Goal: Task Accomplishment & Management: Use online tool/utility

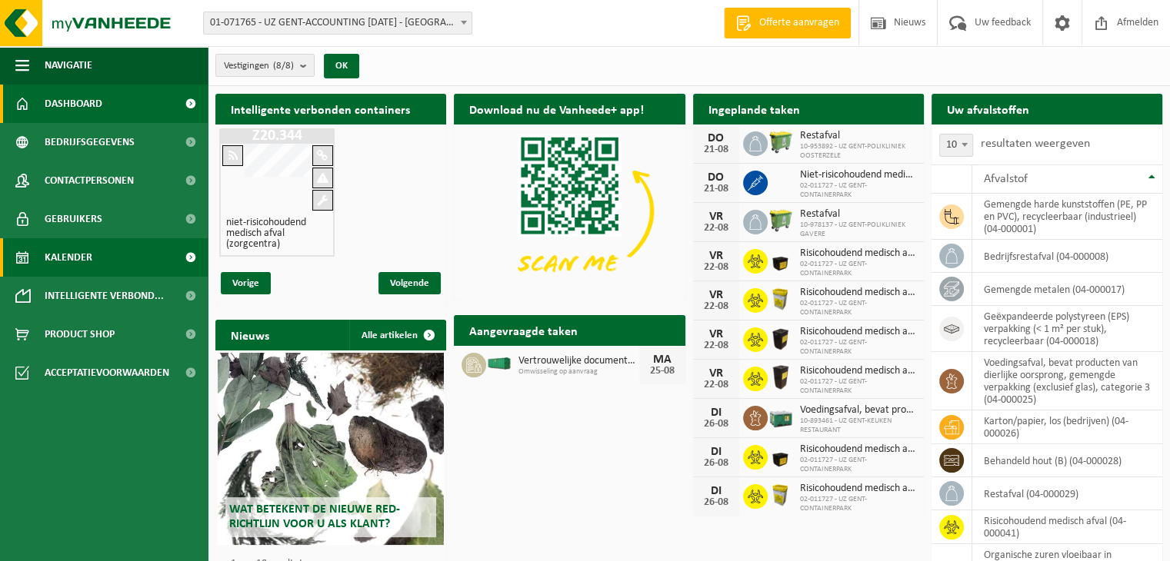
click at [74, 254] on span "Kalender" at bounding box center [69, 257] width 48 height 38
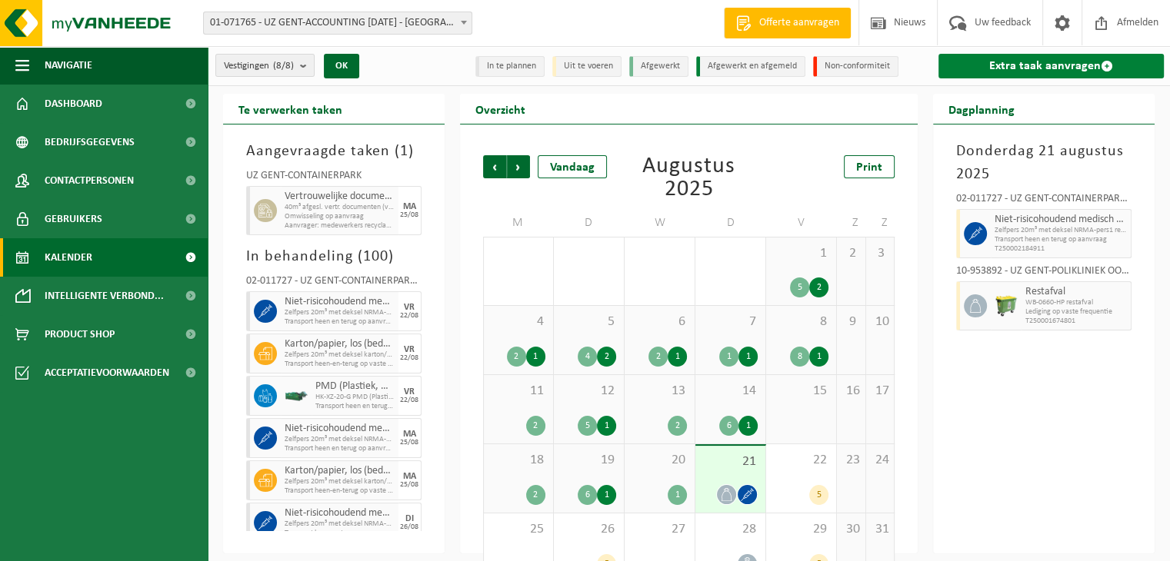
click at [1028, 65] on link "Extra taak aanvragen" at bounding box center [1050, 66] width 225 height 25
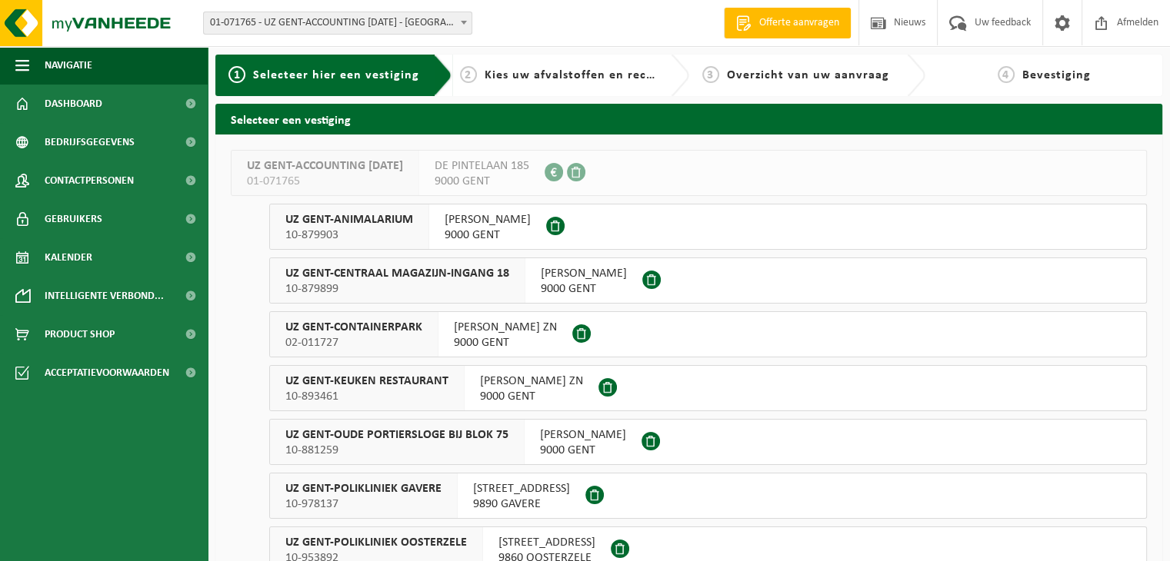
click at [388, 331] on span "UZ GENT-CONTAINERPARK" at bounding box center [353, 327] width 137 height 15
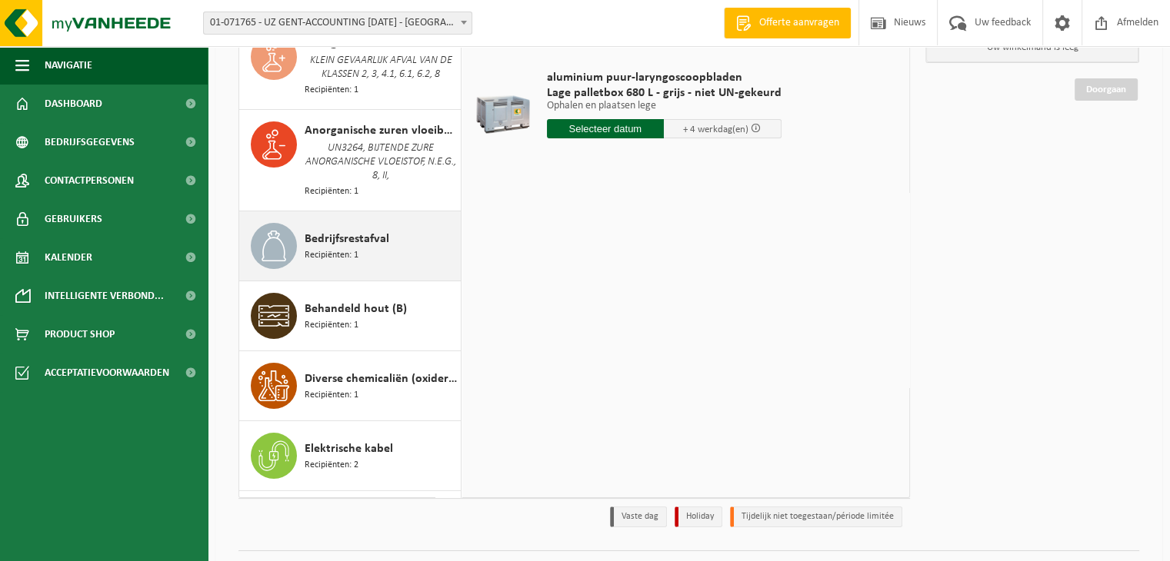
scroll to position [154, 0]
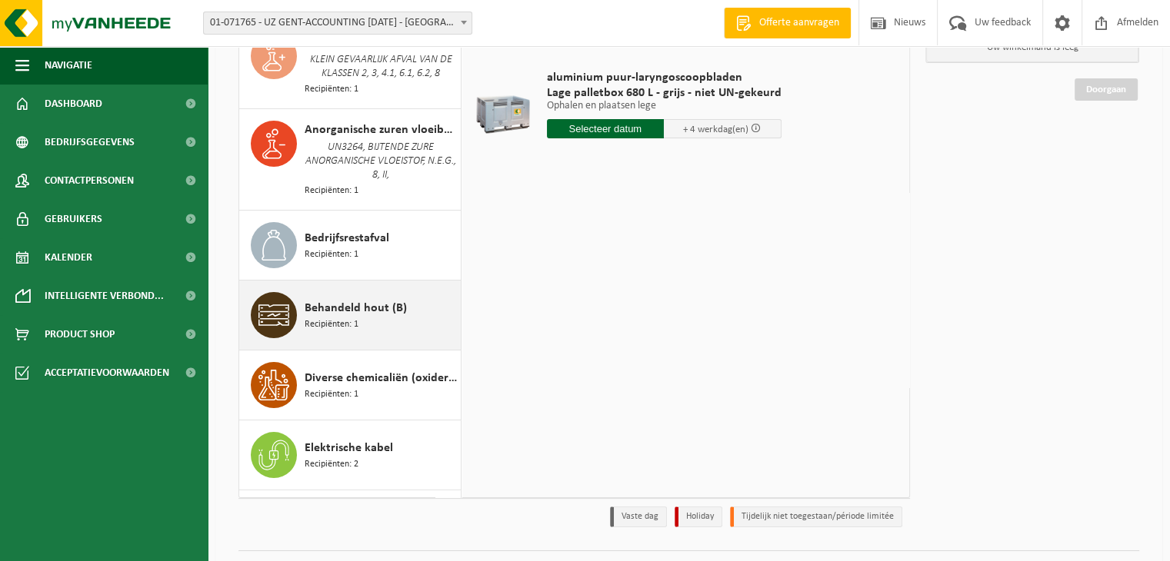
click at [323, 303] on span "Behandeld hout (B)" at bounding box center [356, 308] width 102 height 18
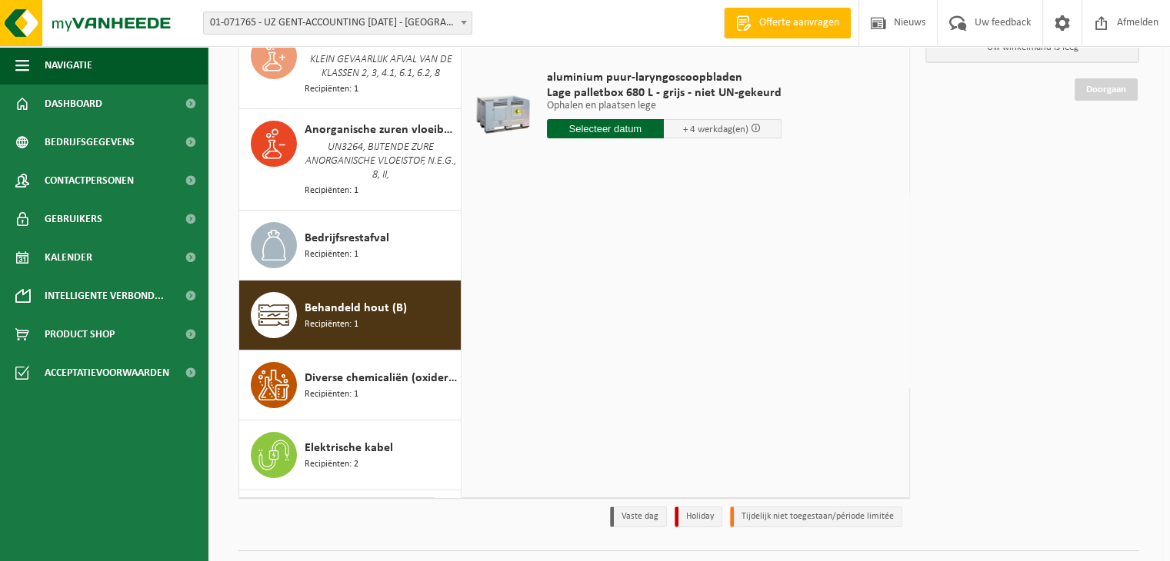
scroll to position [395, 0]
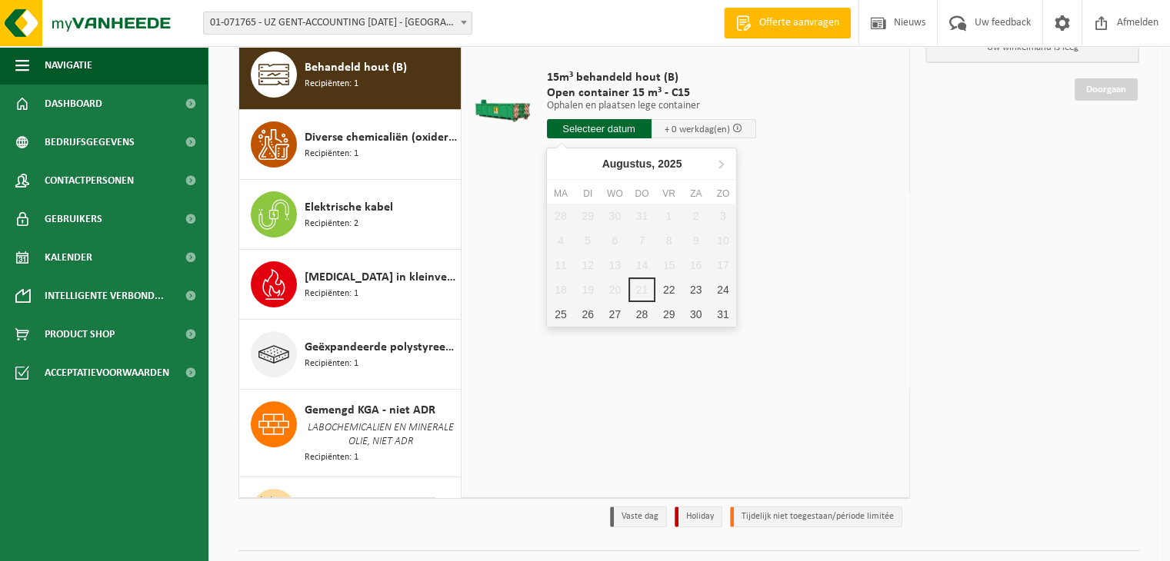
click at [594, 128] on input "text" at bounding box center [599, 128] width 105 height 19
click at [564, 308] on div "25" at bounding box center [560, 314] width 27 height 25
type input "Van 2025-08-25"
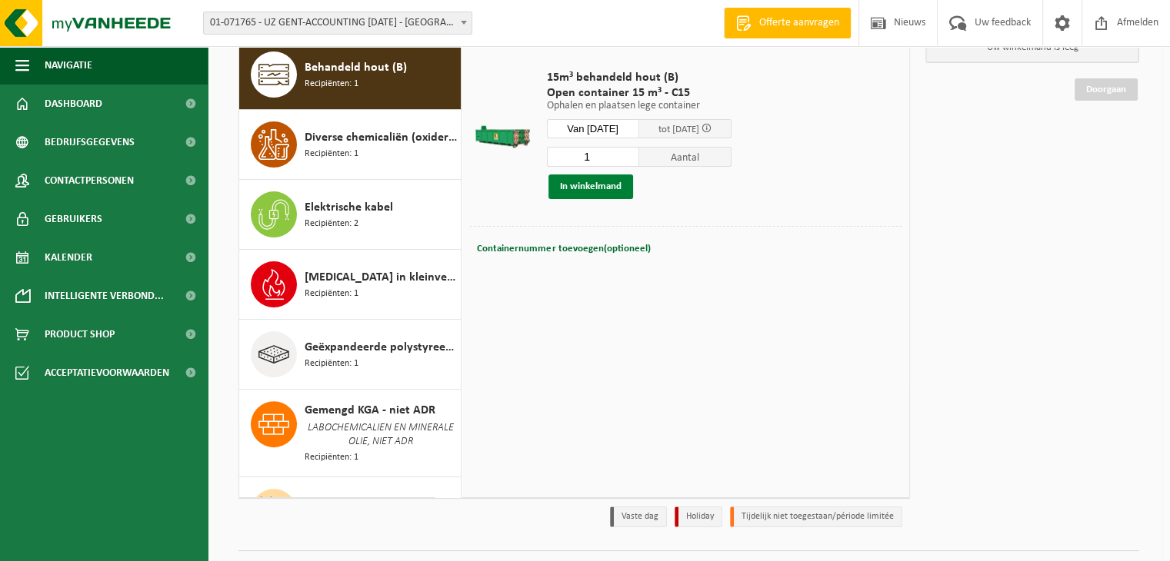
click at [600, 179] on button "In winkelmand" at bounding box center [590, 187] width 85 height 25
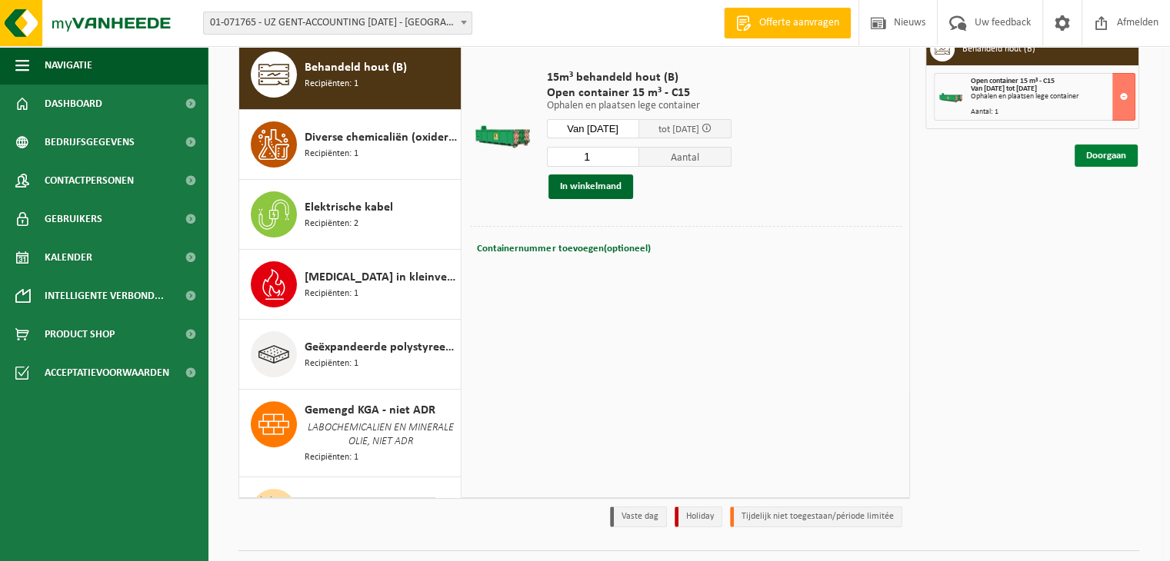
click at [1099, 155] on link "Doorgaan" at bounding box center [1105, 156] width 63 height 22
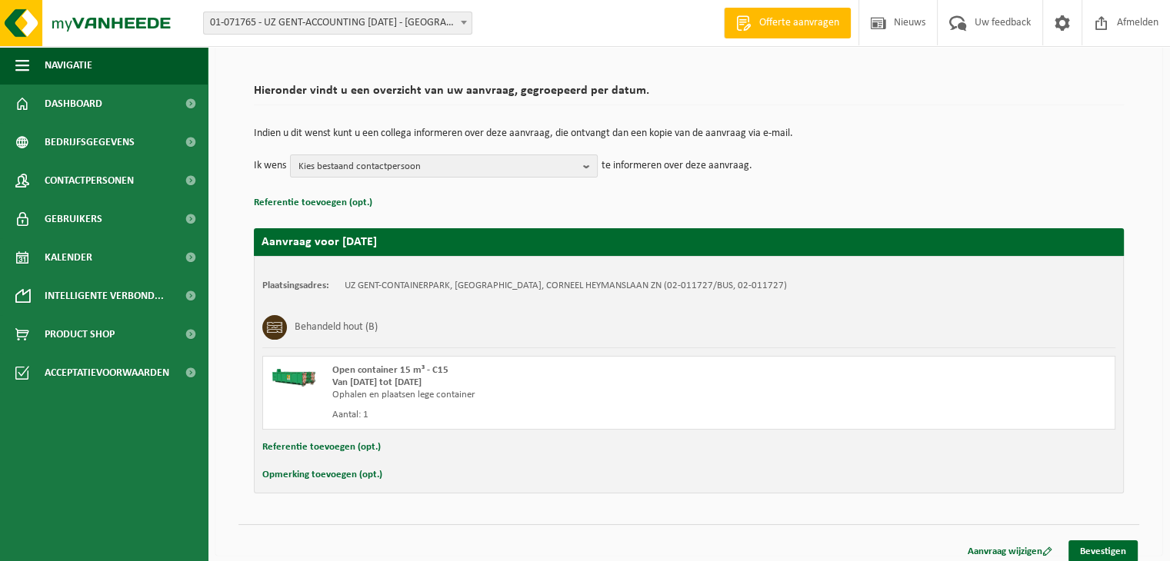
scroll to position [98, 0]
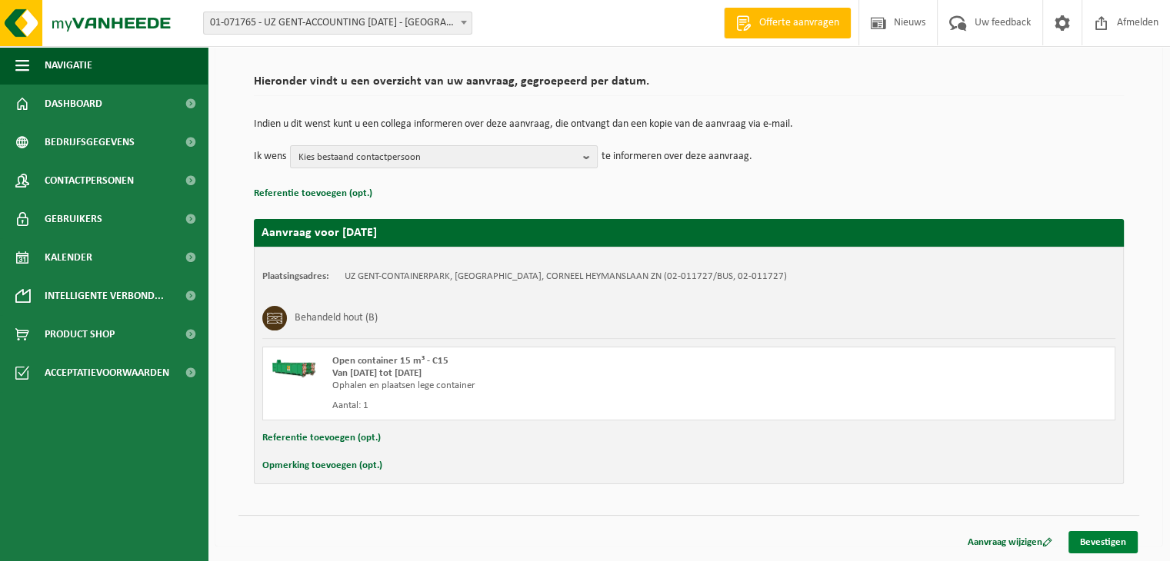
click at [1094, 538] on link "Bevestigen" at bounding box center [1102, 542] width 69 height 22
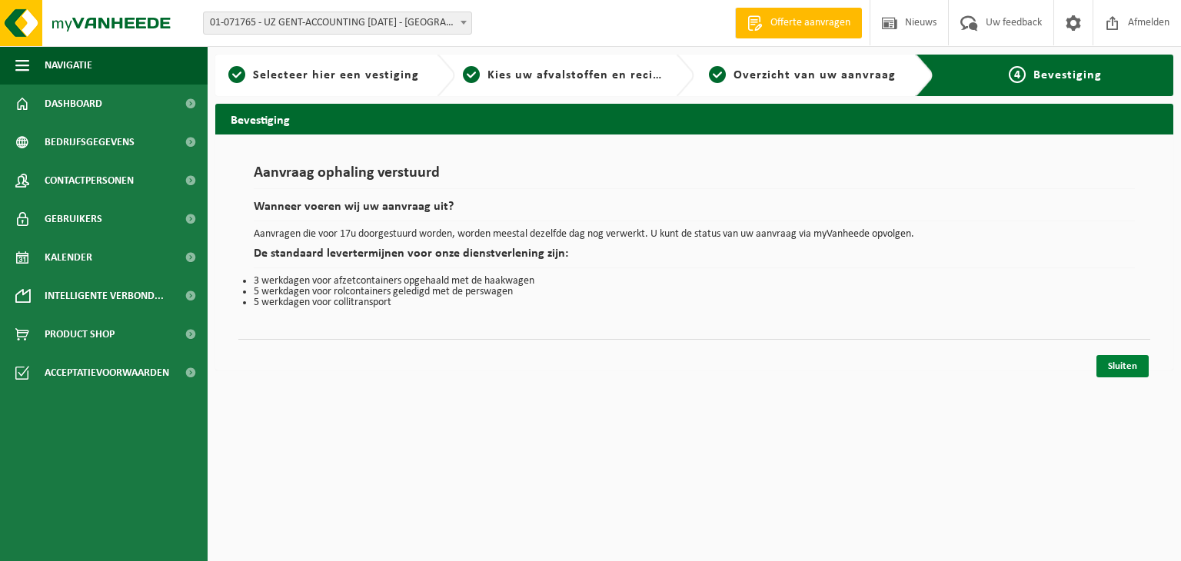
click at [1111, 358] on link "Sluiten" at bounding box center [1123, 366] width 52 height 22
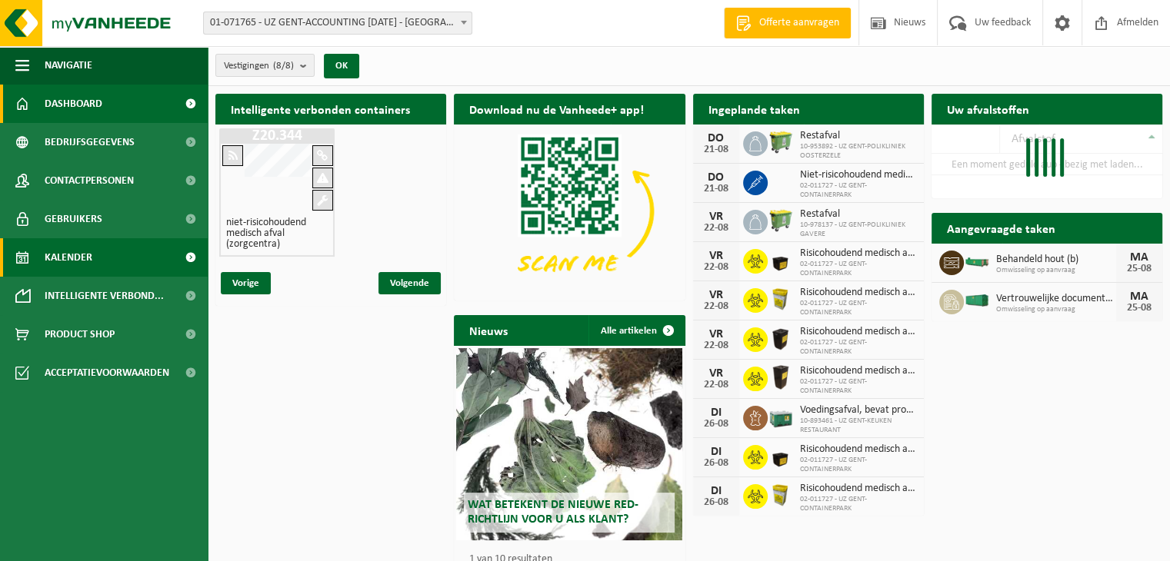
click at [75, 256] on span "Kalender" at bounding box center [69, 257] width 48 height 38
